Goal: Task Accomplishment & Management: Use online tool/utility

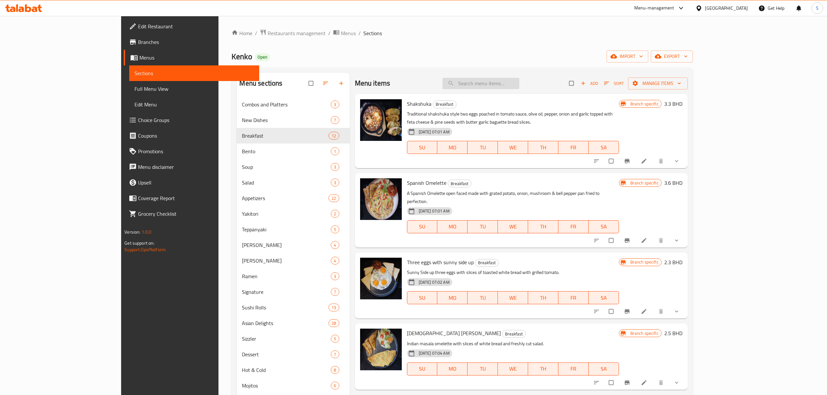
click at [508, 83] on input "search" at bounding box center [480, 83] width 77 height 11
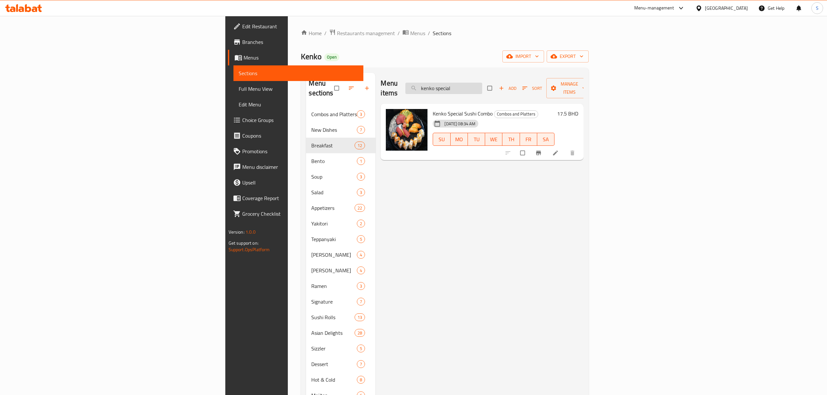
click at [482, 86] on input "kenko special" at bounding box center [443, 88] width 77 height 11
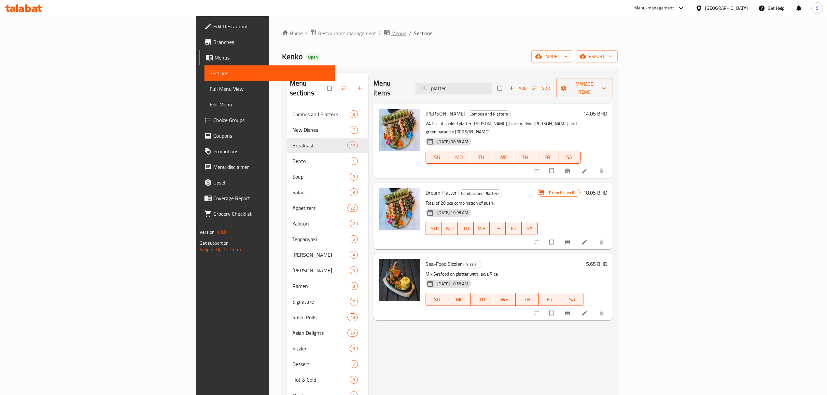
type input "platter"
click at [391, 35] on span "Menus" at bounding box center [398, 33] width 15 height 8
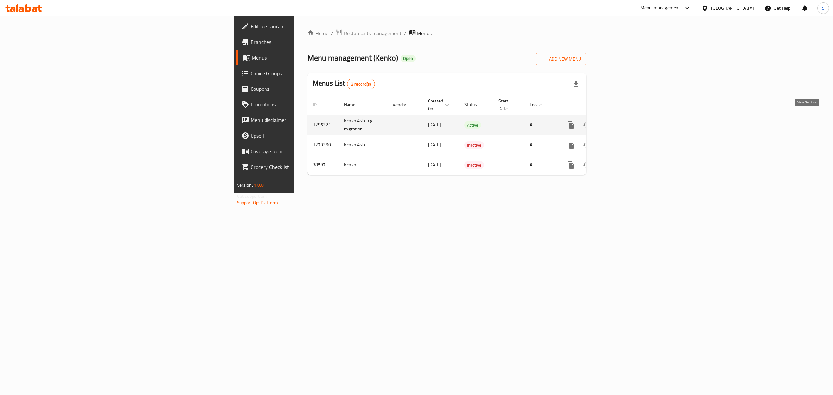
click at [622, 121] on icon "enhanced table" at bounding box center [618, 125] width 8 height 8
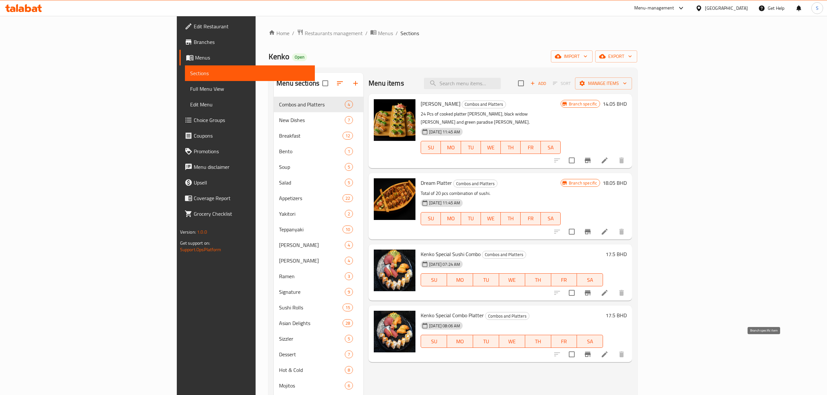
click at [590, 352] on icon "Branch-specific-item" at bounding box center [588, 354] width 6 height 5
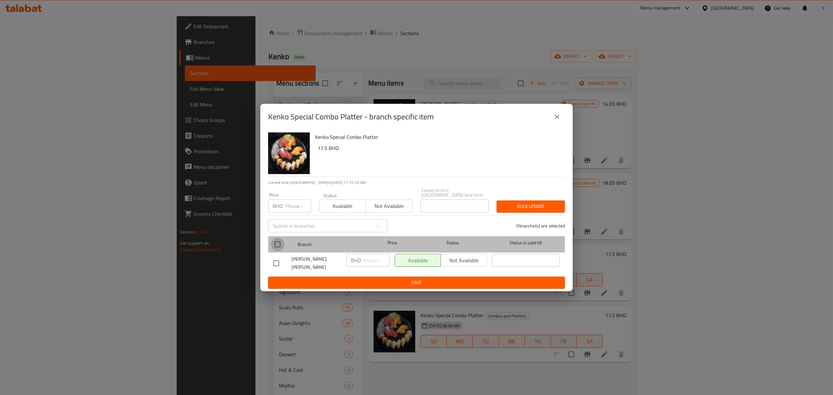
click at [276, 243] on input "checkbox" at bounding box center [278, 245] width 14 height 14
checkbox input "true"
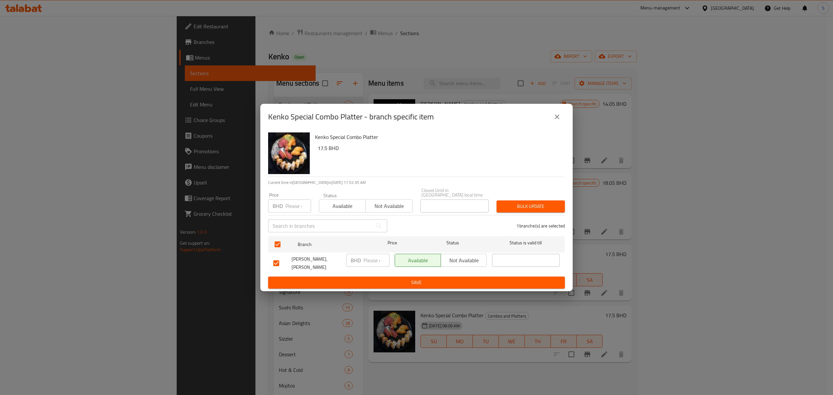
click at [401, 202] on span "Not available" at bounding box center [388, 205] width 41 height 9
click at [532, 207] on span "Bulk update" at bounding box center [531, 206] width 58 height 8
